Goal: Information Seeking & Learning: Learn about a topic

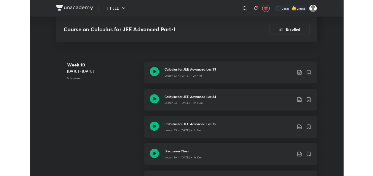
scroll to position [1621, 0]
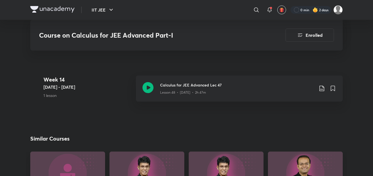
scroll to position [2230, 0]
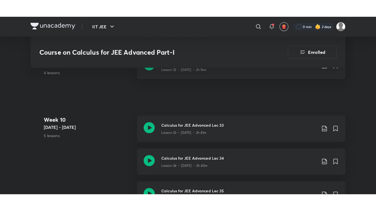
scroll to position [1596, 0]
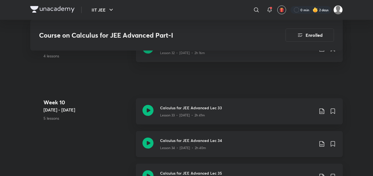
click at [174, 140] on h3 "Calculus for JEE Advanced Lec 34" at bounding box center [237, 141] width 154 height 6
